Goal: Information Seeking & Learning: Check status

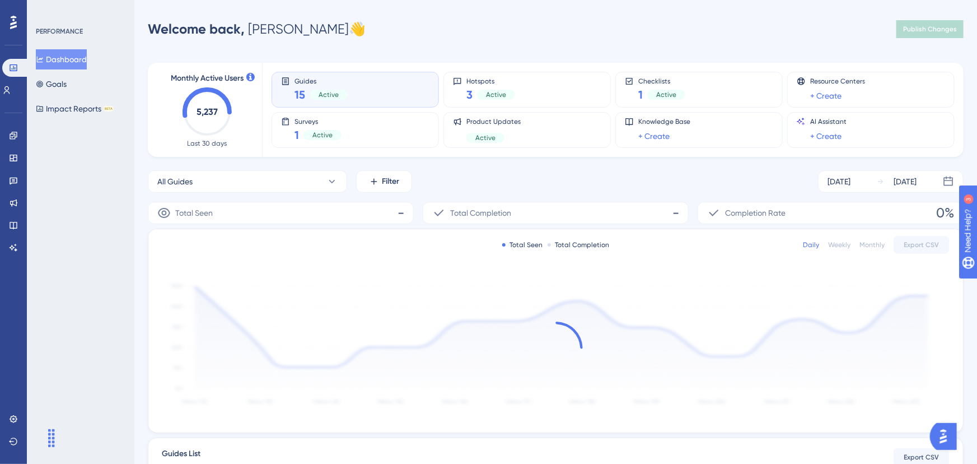
click at [287, 95] on div "Guides 15 Active" at bounding box center [355, 90] width 148 height 26
click at [309, 84] on span "Guides" at bounding box center [321, 81] width 53 height 8
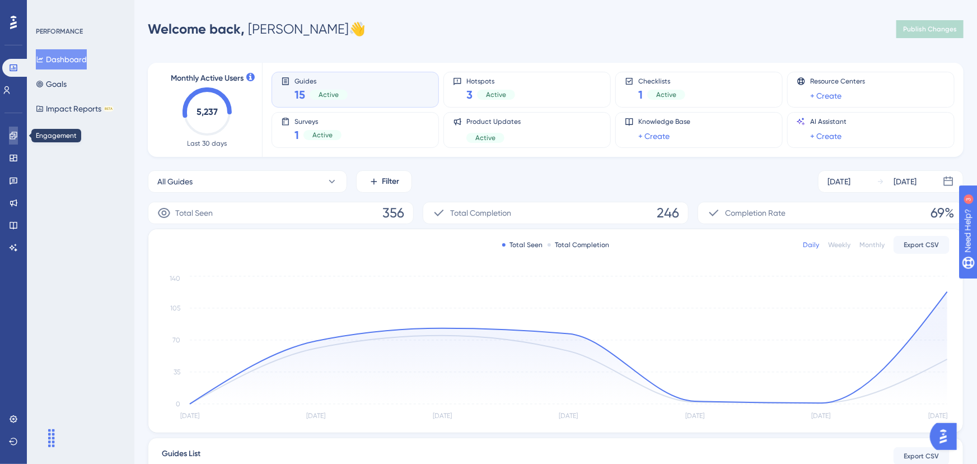
click at [16, 140] on link at bounding box center [13, 136] width 9 height 18
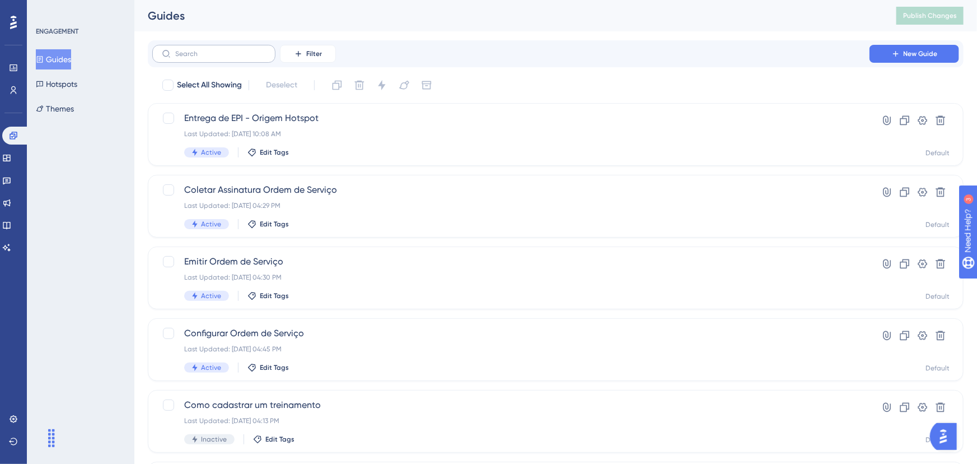
click at [236, 58] on label at bounding box center [213, 54] width 123 height 18
click at [236, 58] on input "text" at bounding box center [220, 54] width 91 height 8
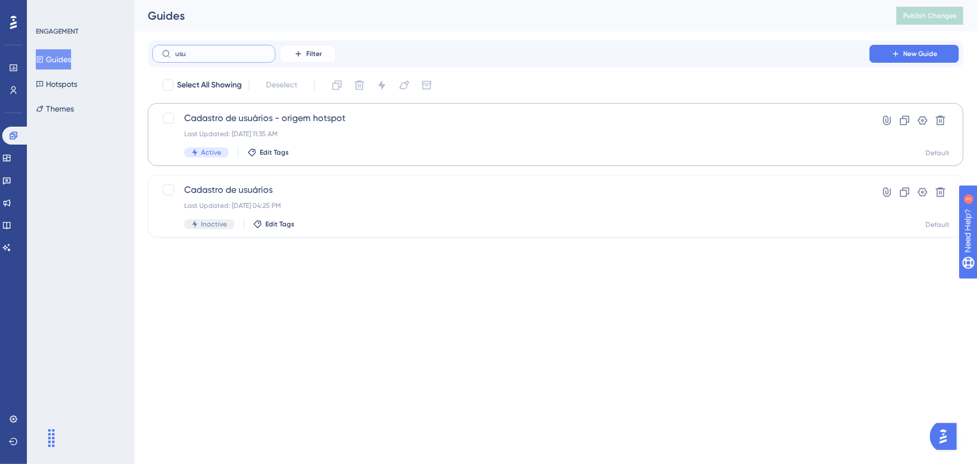
type input "usu"
click at [293, 111] on span "Cadastro de usuários - origem hotspot" at bounding box center [510, 117] width 653 height 13
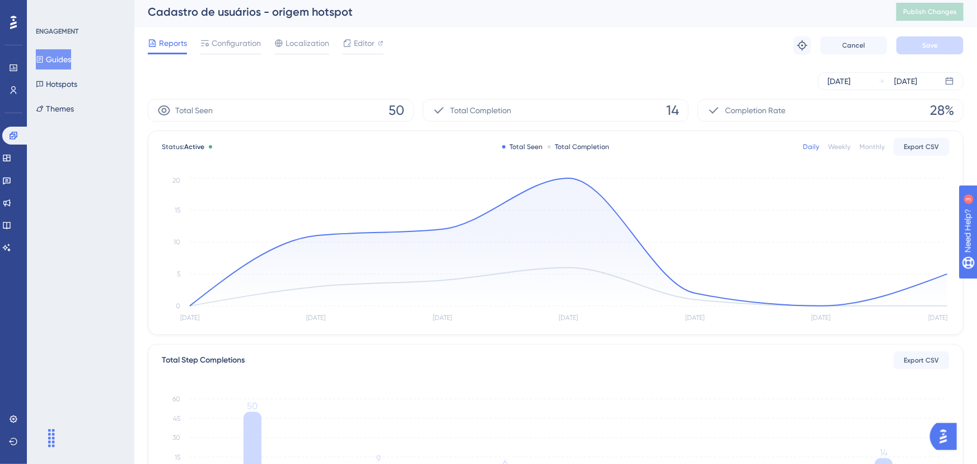
scroll to position [5, 0]
click at [669, 109] on span "14" at bounding box center [672, 109] width 13 height 18
click at [671, 104] on span "14" at bounding box center [672, 109] width 13 height 18
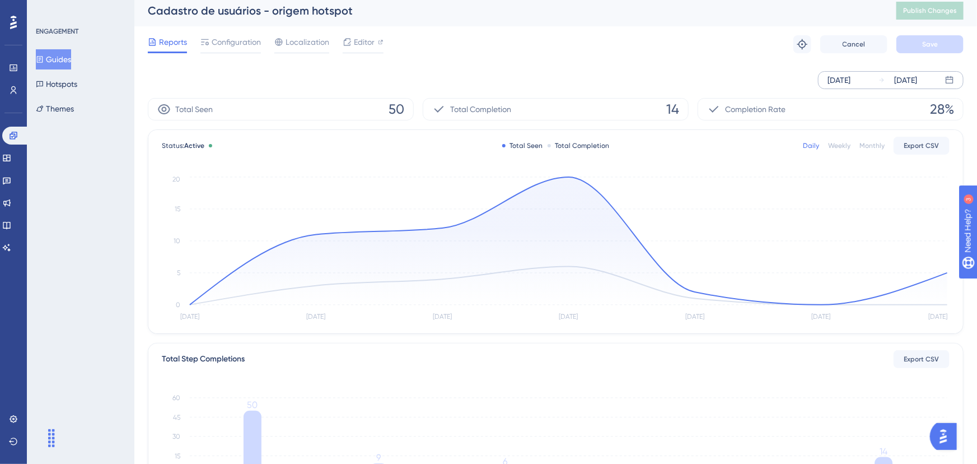
click at [851, 86] on div "[DATE]" at bounding box center [839, 79] width 23 height 13
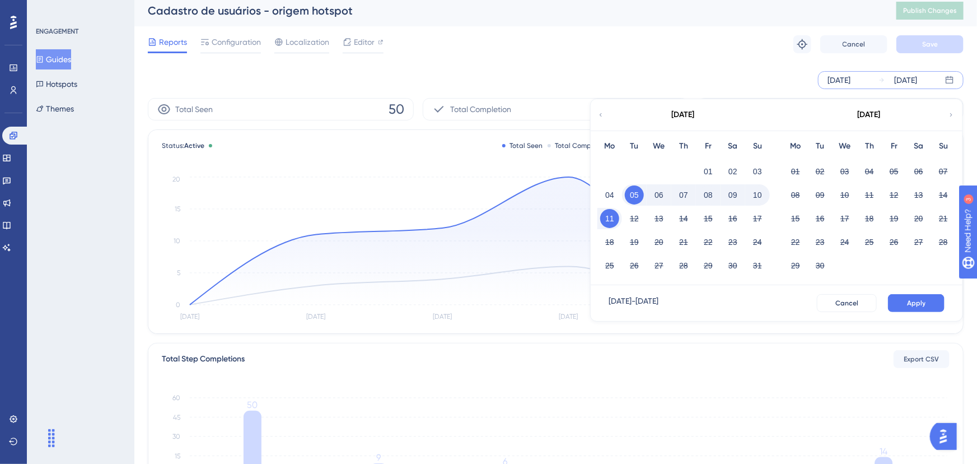
click at [483, 104] on span "Total Completion" at bounding box center [480, 108] width 61 height 13
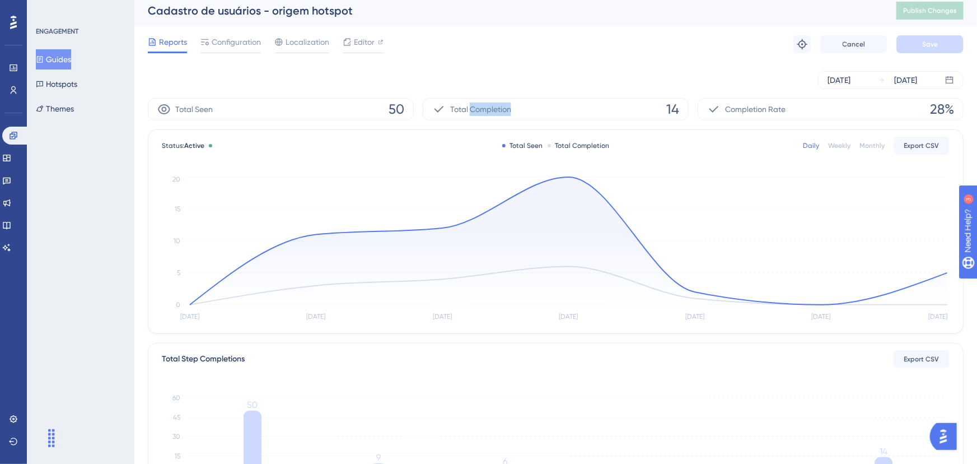
click at [483, 104] on span "Total Completion" at bounding box center [480, 108] width 61 height 13
click at [511, 102] on span "Total Completion" at bounding box center [480, 108] width 61 height 13
click at [511, 106] on span "Total Completion" at bounding box center [480, 108] width 61 height 13
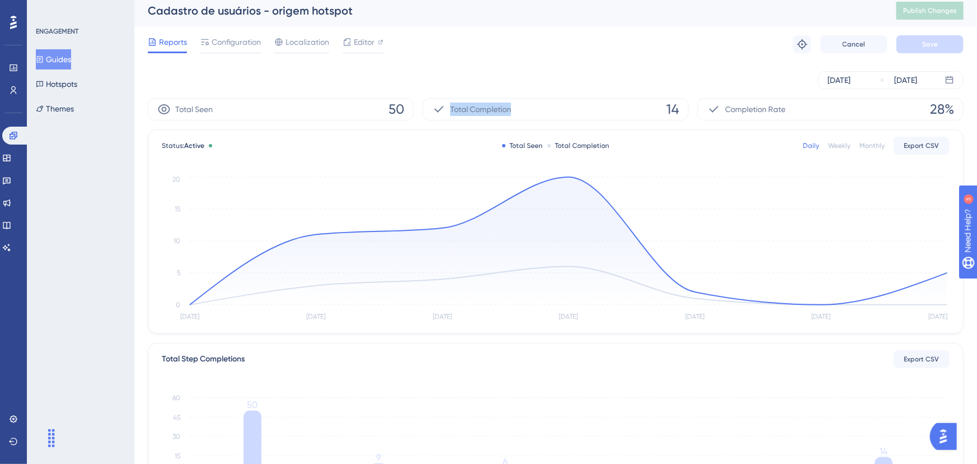
click at [511, 106] on span "Total Completion" at bounding box center [480, 108] width 61 height 13
click at [848, 86] on div "[DATE]" at bounding box center [839, 79] width 23 height 13
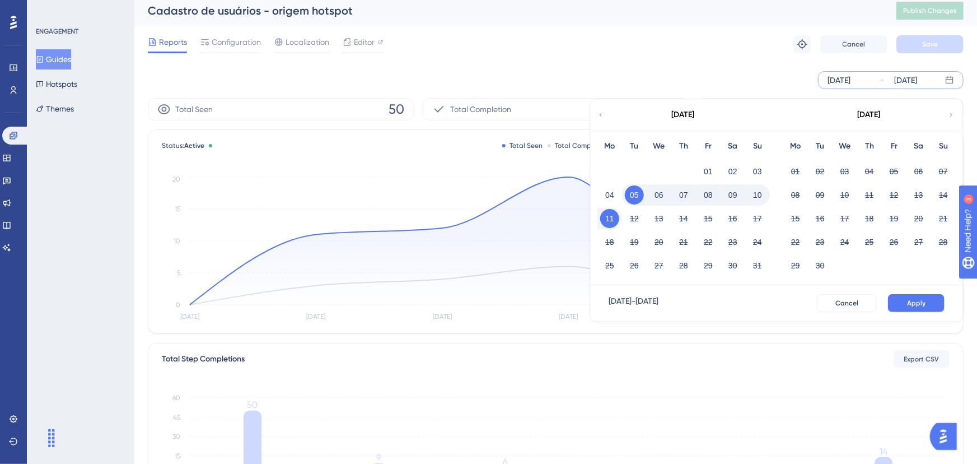
click at [563, 68] on div "[DATE] [DATE] [DATE] Mo Tu We Th Fr Sa Su 01 02 03 04 05 06 07 08 09 10 11 12 1…" at bounding box center [556, 80] width 816 height 36
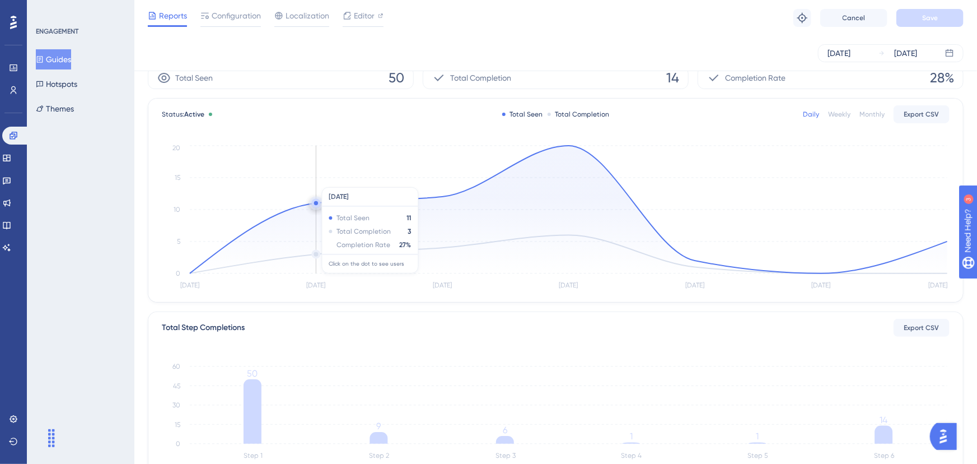
scroll to position [0, 0]
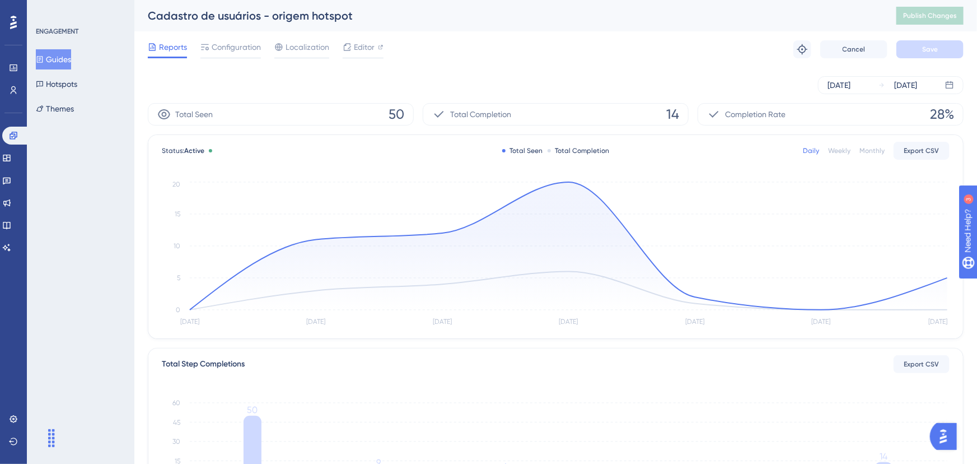
click at [394, 111] on span "50" at bounding box center [397, 114] width 16 height 18
click at [683, 110] on div "Total Completion 14" at bounding box center [556, 114] width 266 height 22
click at [675, 111] on span "14" at bounding box center [672, 114] width 13 height 18
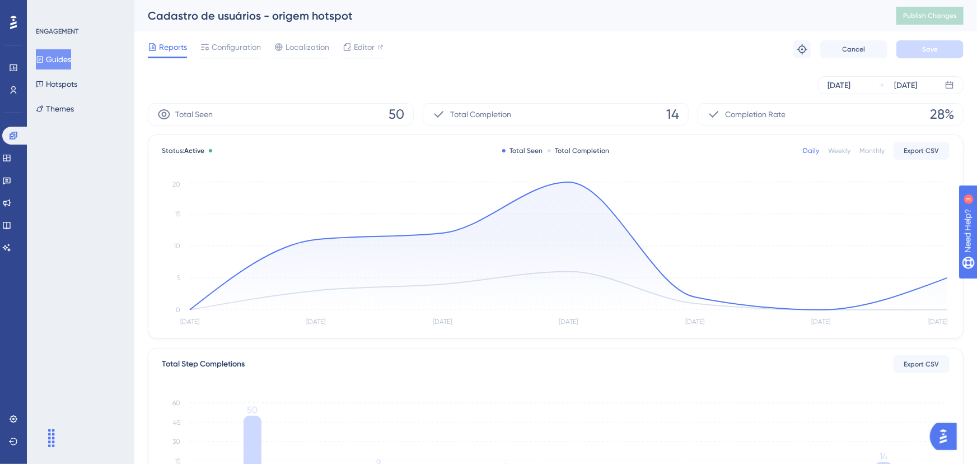
click at [675, 111] on span "14" at bounding box center [672, 114] width 13 height 18
click at [71, 55] on button "Guides" at bounding box center [53, 59] width 35 height 20
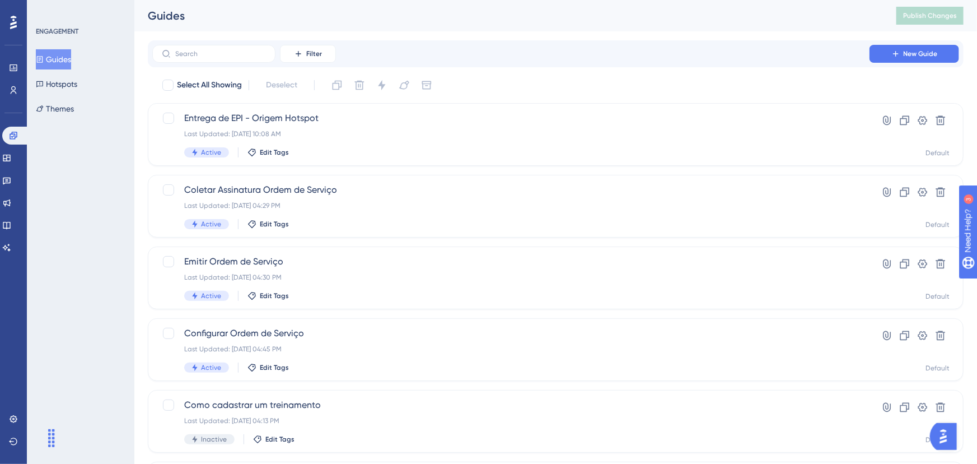
click at [259, 68] on div "Filter New Guide Select All Showing Deselect Entrega de EPI - Origem Hotspot La…" at bounding box center [556, 436] width 816 height 793
click at [259, 59] on label at bounding box center [213, 54] width 123 height 18
click at [259, 58] on input "text" at bounding box center [220, 54] width 91 height 8
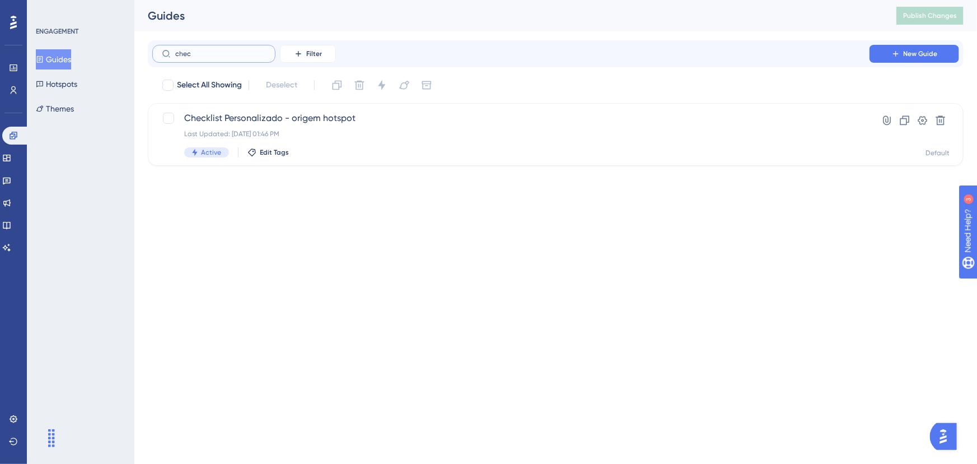
type input "check"
click at [315, 115] on span "Checklist Personalizado - origem hotspot" at bounding box center [510, 117] width 653 height 13
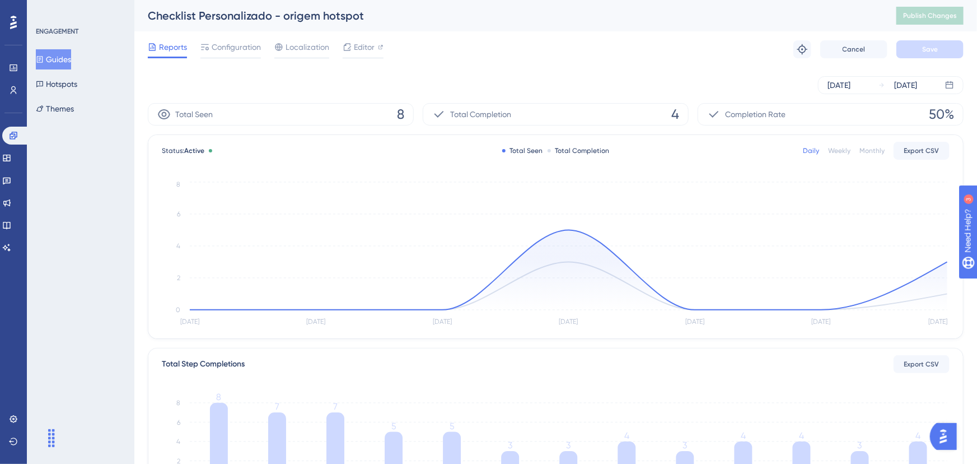
click at [657, 104] on div "Total Completion 4" at bounding box center [556, 114] width 266 height 22
click at [611, 86] on div "[DATE] [DATE]" at bounding box center [556, 85] width 816 height 18
click at [458, 110] on span "Total Completion" at bounding box center [480, 114] width 61 height 13
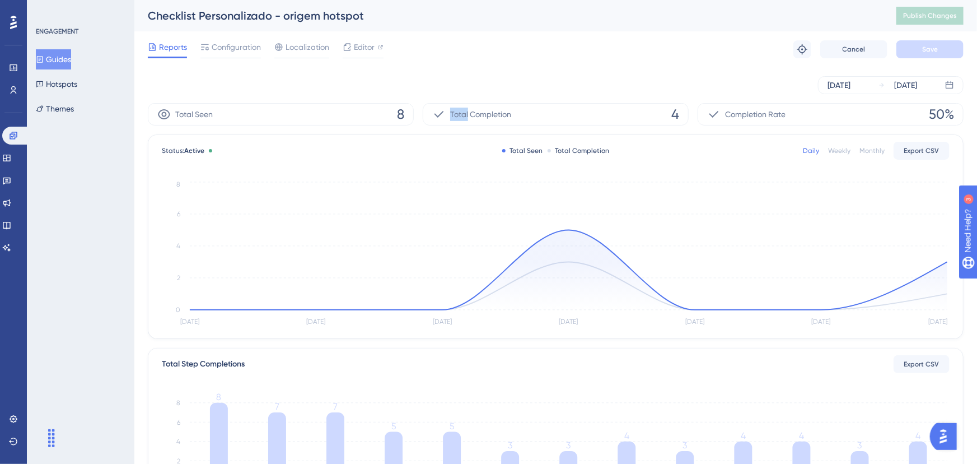
click at [458, 110] on span "Total Completion" at bounding box center [480, 114] width 61 height 13
click at [442, 115] on icon at bounding box center [438, 114] width 13 height 13
drag, startPoint x: 442, startPoint y: 115, endPoint x: 419, endPoint y: 109, distance: 23.8
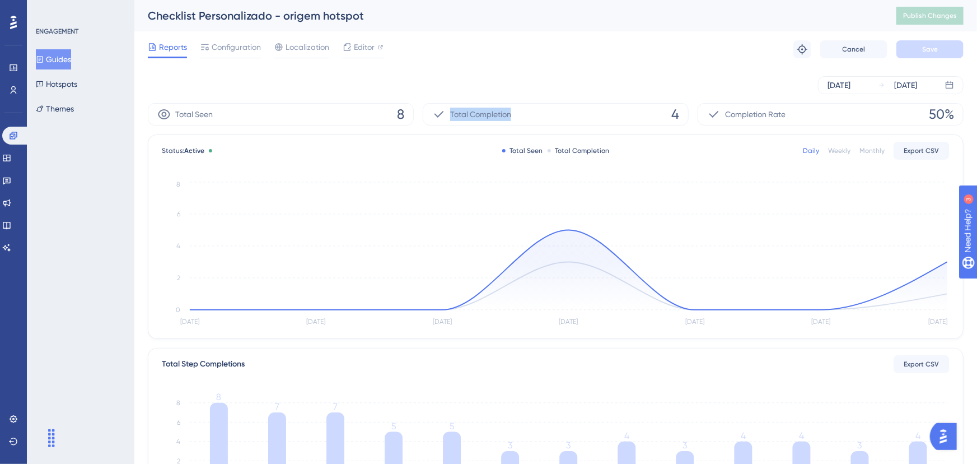
click at [440, 115] on icon at bounding box center [438, 114] width 13 height 13
drag, startPoint x: 482, startPoint y: 120, endPoint x: 476, endPoint y: 120, distance: 6.2
click at [482, 120] on span "Total Completion" at bounding box center [480, 114] width 61 height 13
click at [467, 118] on span "Total Completion" at bounding box center [480, 114] width 61 height 13
click at [464, 118] on span "Total Completion" at bounding box center [480, 114] width 61 height 13
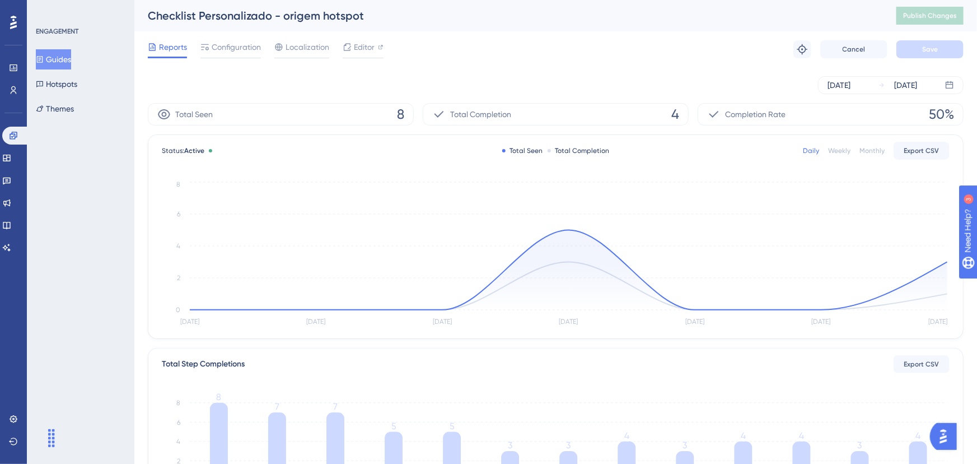
click at [67, 55] on button "Guides" at bounding box center [53, 59] width 35 height 20
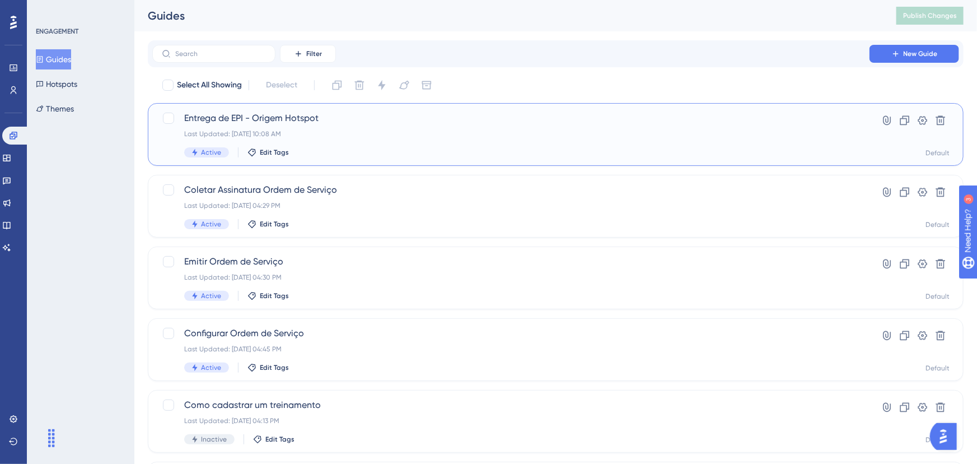
click at [262, 118] on span "Entrega de EPI - Origem Hotspot" at bounding box center [510, 117] width 653 height 13
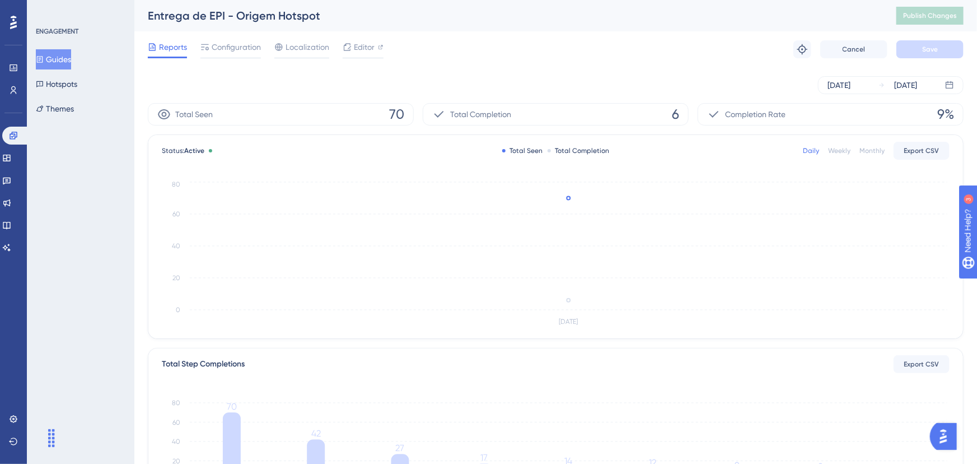
click at [478, 111] on span "Total Completion" at bounding box center [480, 114] width 61 height 13
click at [442, 111] on icon at bounding box center [439, 114] width 10 height 7
click at [672, 114] on span "6" at bounding box center [675, 114] width 7 height 18
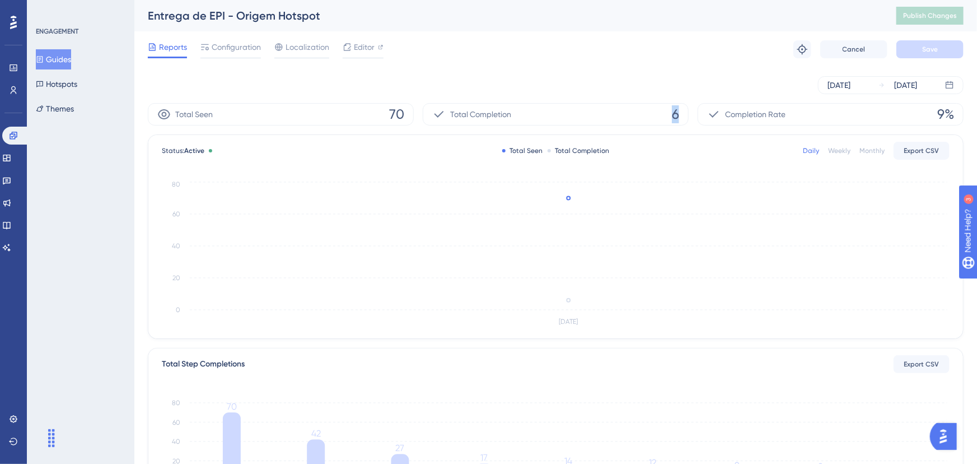
click at [672, 114] on span "6" at bounding box center [675, 114] width 7 height 18
click at [470, 108] on span "Total Completion" at bounding box center [480, 114] width 61 height 13
click at [464, 115] on span "Total Completion" at bounding box center [480, 114] width 61 height 13
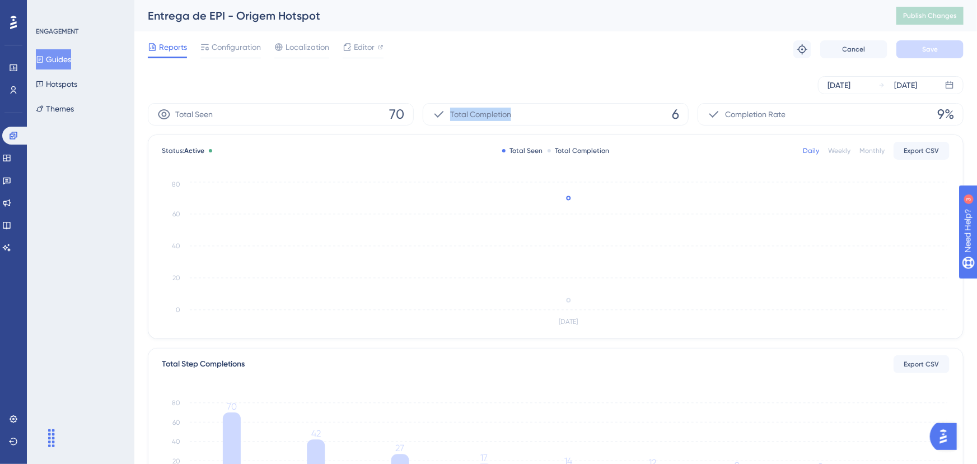
click at [464, 115] on span "Total Completion" at bounding box center [480, 114] width 61 height 13
click at [465, 115] on span "Total Completion" at bounding box center [480, 114] width 61 height 13
drag, startPoint x: 465, startPoint y: 115, endPoint x: 693, endPoint y: 127, distance: 228.2
click at [465, 115] on span "Total Completion" at bounding box center [480, 114] width 61 height 13
click at [661, 107] on div "Total Completion 6" at bounding box center [556, 114] width 266 height 22
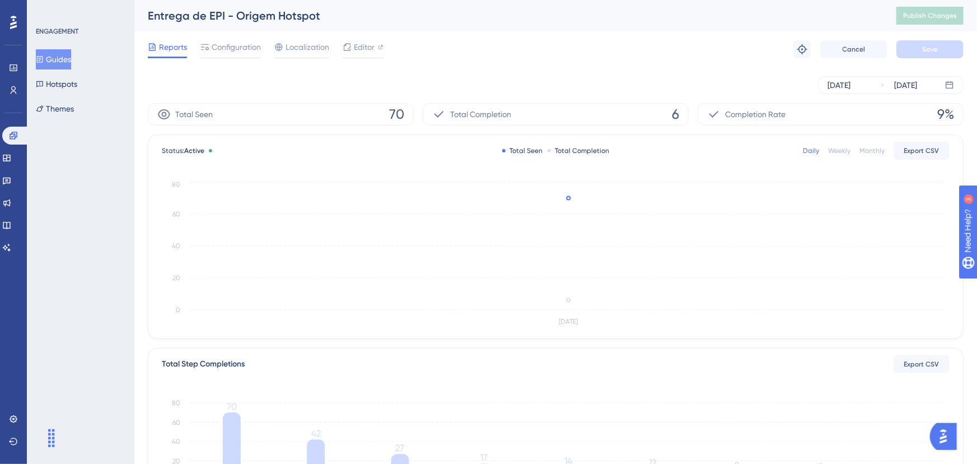
click at [69, 63] on button "Guides" at bounding box center [53, 59] width 35 height 20
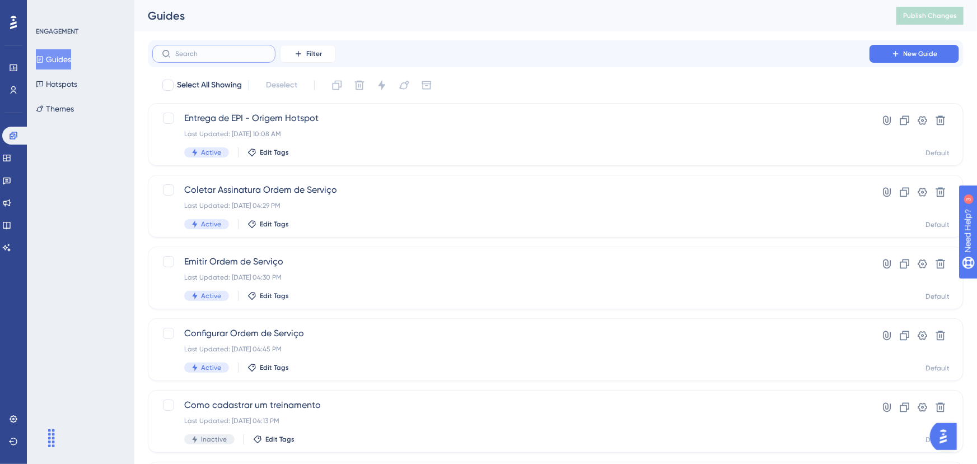
click at [226, 50] on input "text" at bounding box center [220, 54] width 91 height 8
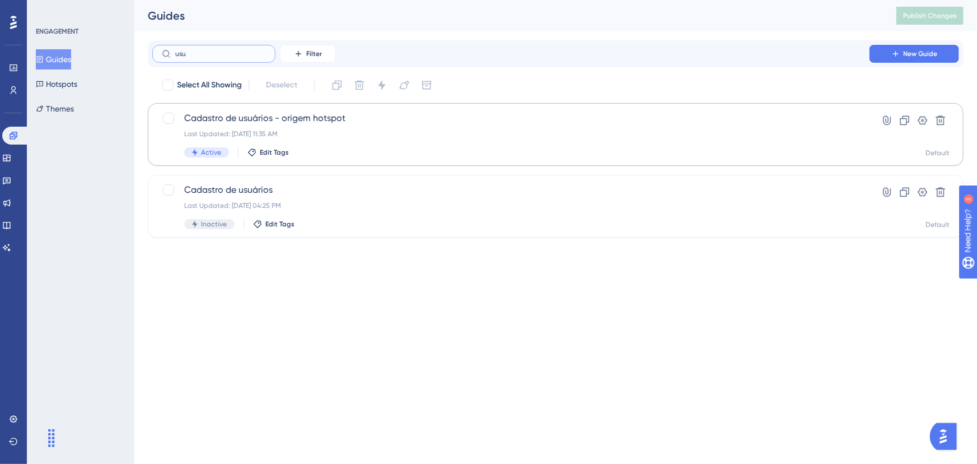
type input "usu"
click at [344, 127] on div "Cadastro de usuários - origem hotspot Last Updated: [DATE] 11:35 AM Active Edit…" at bounding box center [510, 134] width 653 height 46
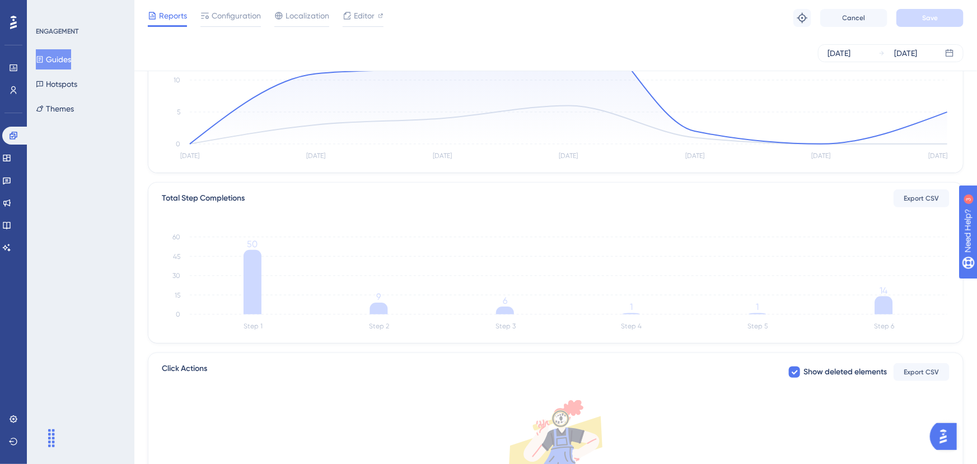
scroll to position [160, 0]
click at [59, 64] on button "Guides" at bounding box center [53, 59] width 35 height 20
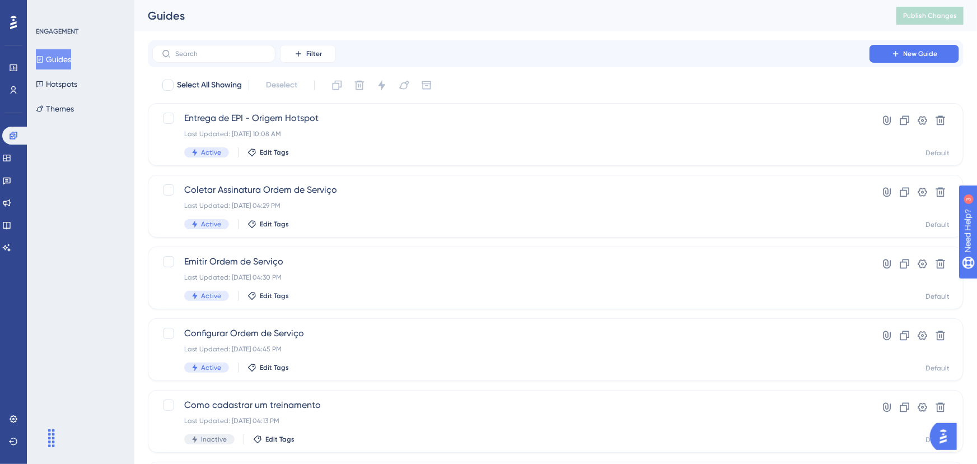
click at [537, 91] on div "Select All Showing Deselect" at bounding box center [562, 85] width 802 height 18
